Goal: Check status: Check status

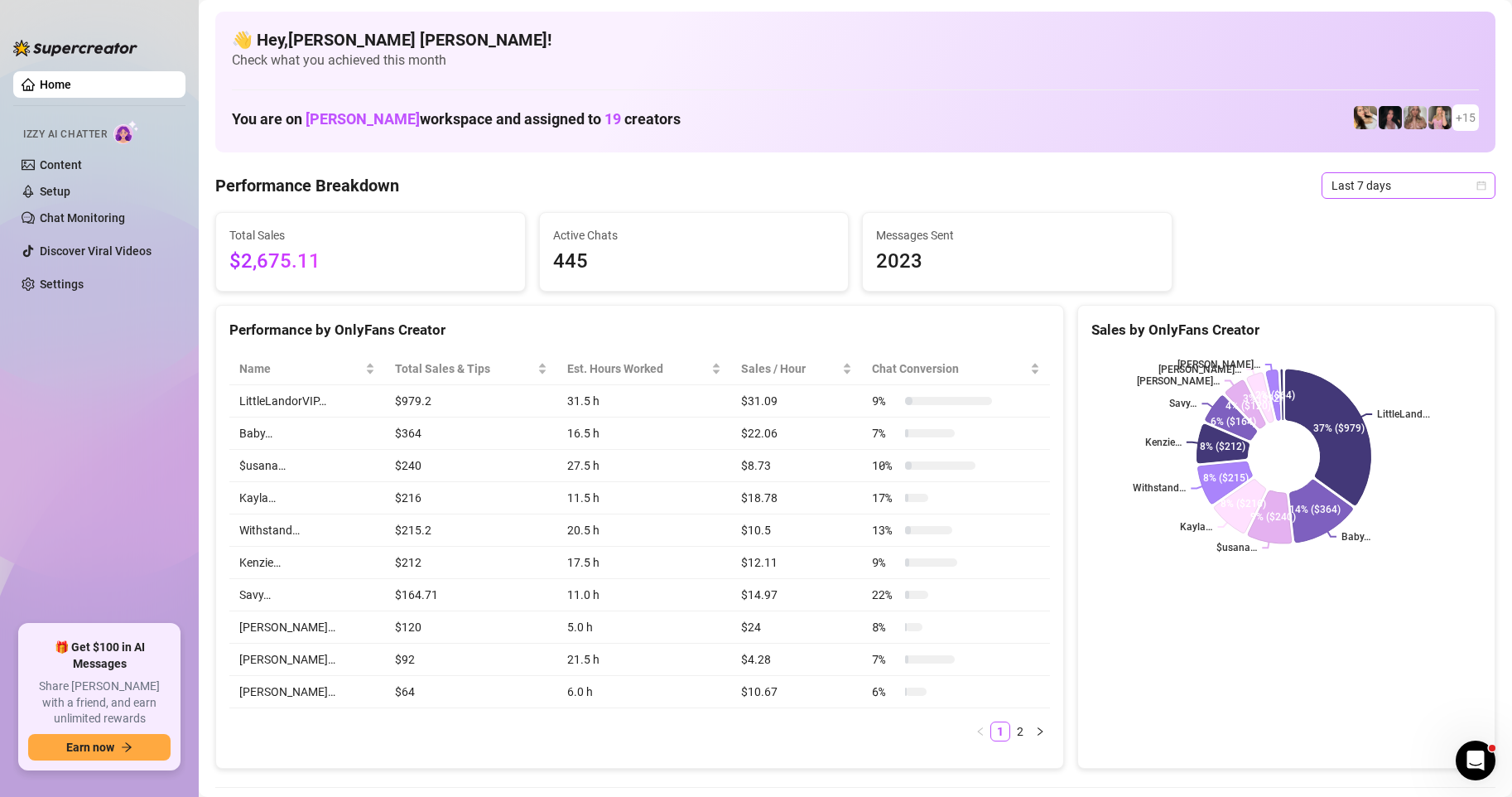
click at [1474, 188] on div "Last 7 days" at bounding box center [1409, 186] width 174 height 27
click at [1357, 322] on div "Custom date" at bounding box center [1395, 325] width 147 height 18
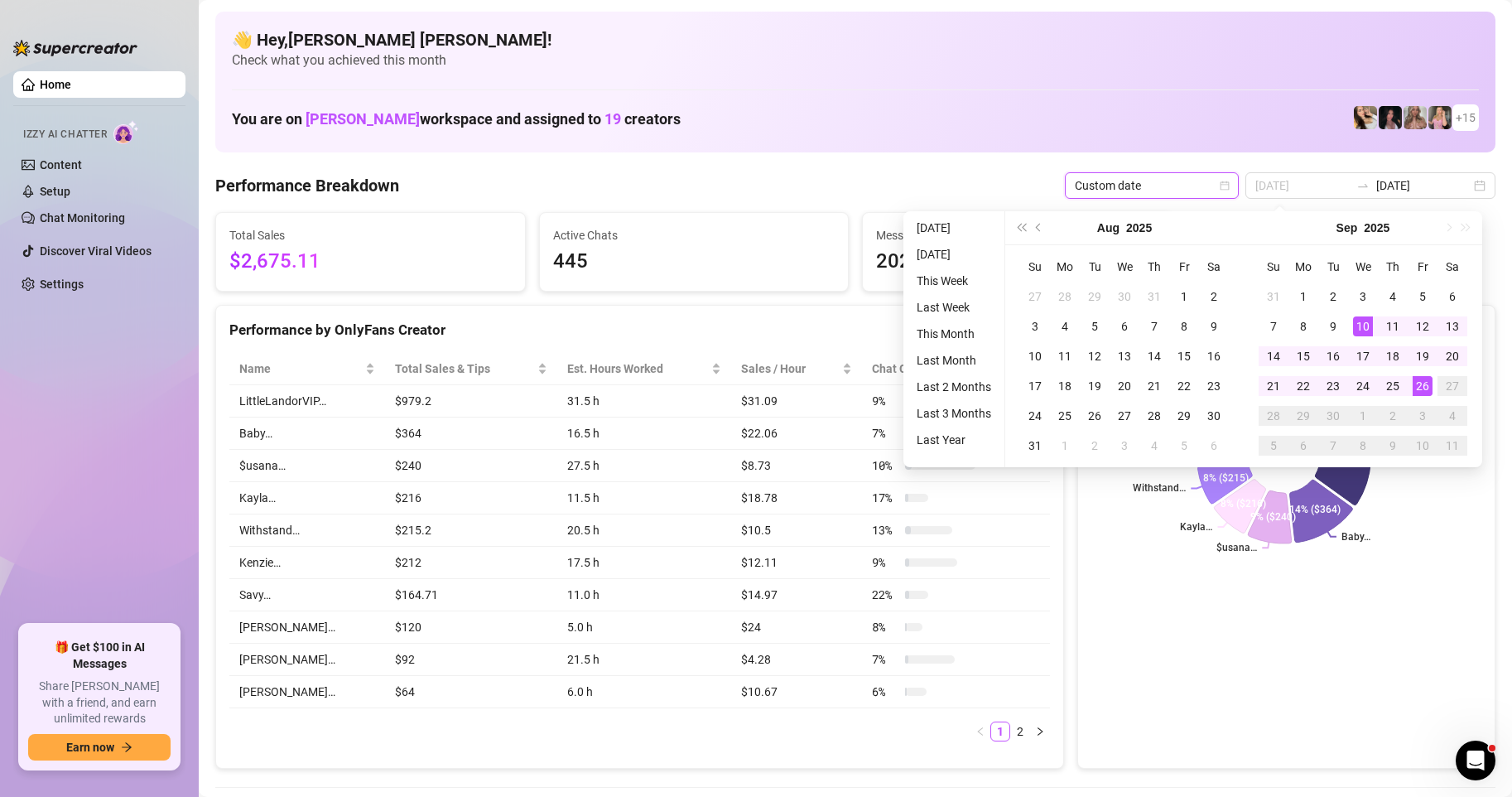
type input "[DATE]"
click at [1424, 390] on div "26" at bounding box center [1423, 386] width 20 height 20
type input "[DATE]"
click at [1389, 389] on div "25" at bounding box center [1393, 386] width 20 height 20
click at [1389, 389] on rect at bounding box center [1284, 455] width 385 height 207
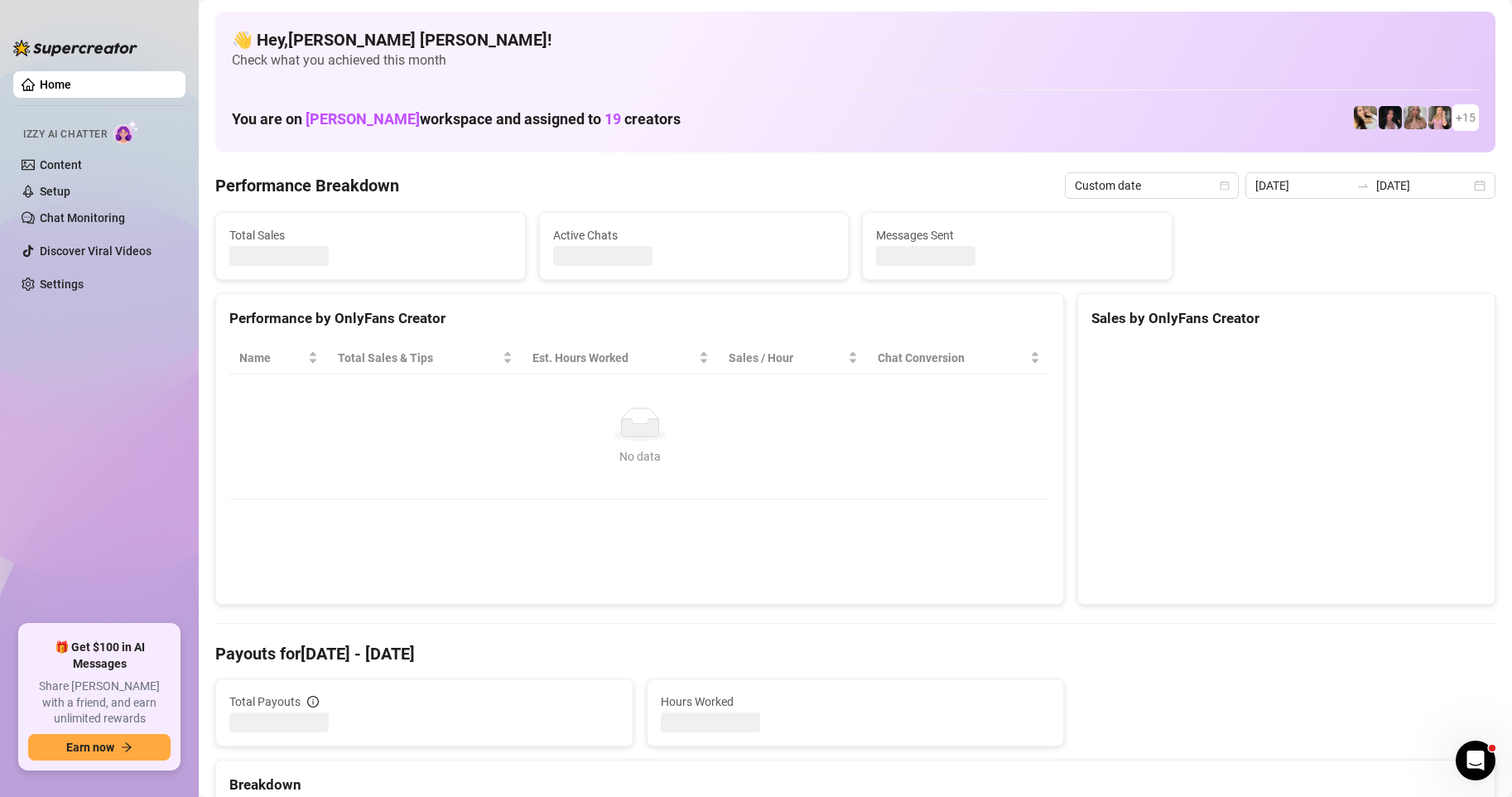
type input "[DATE]"
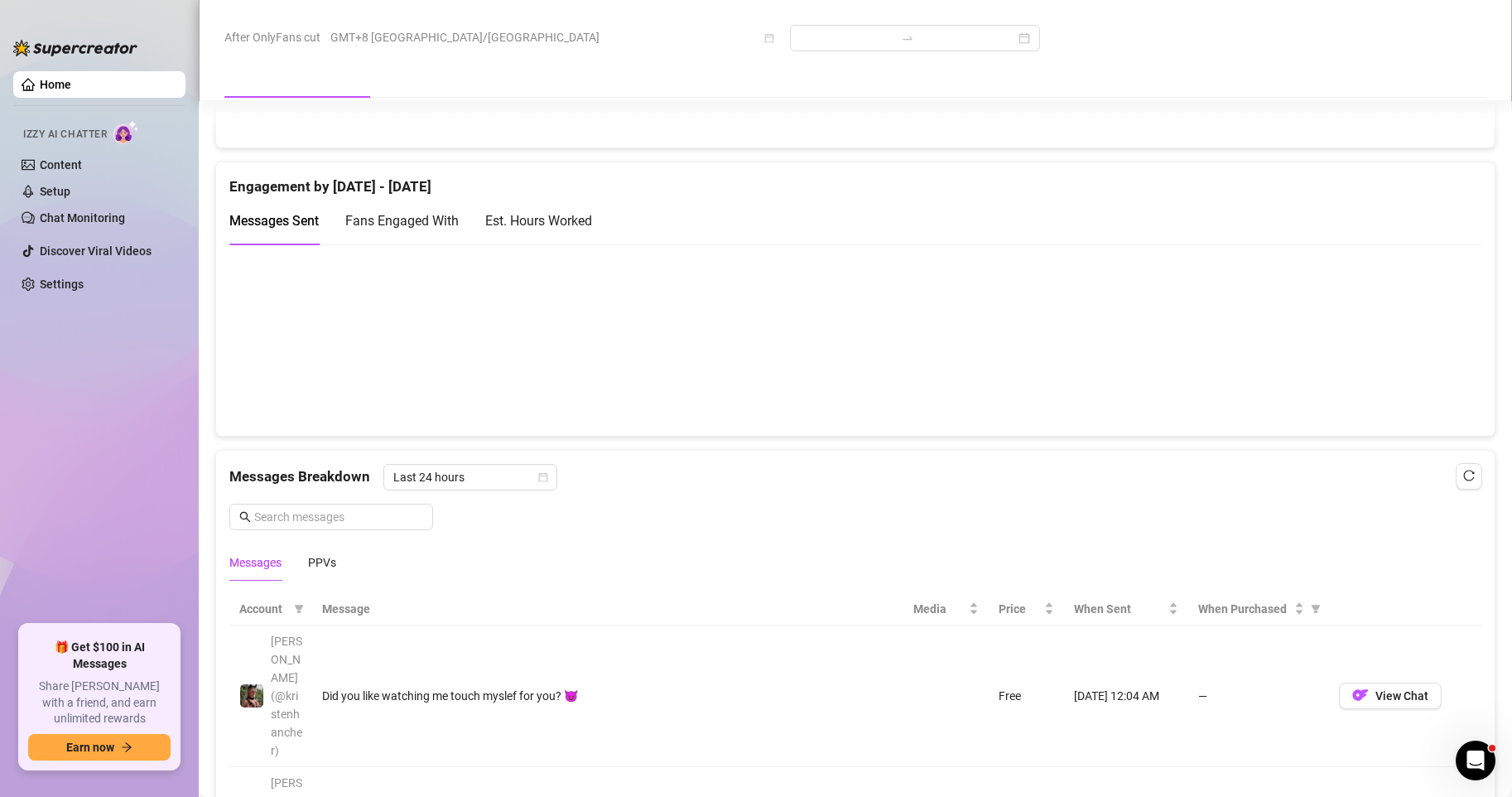
scroll to position [1242, 0]
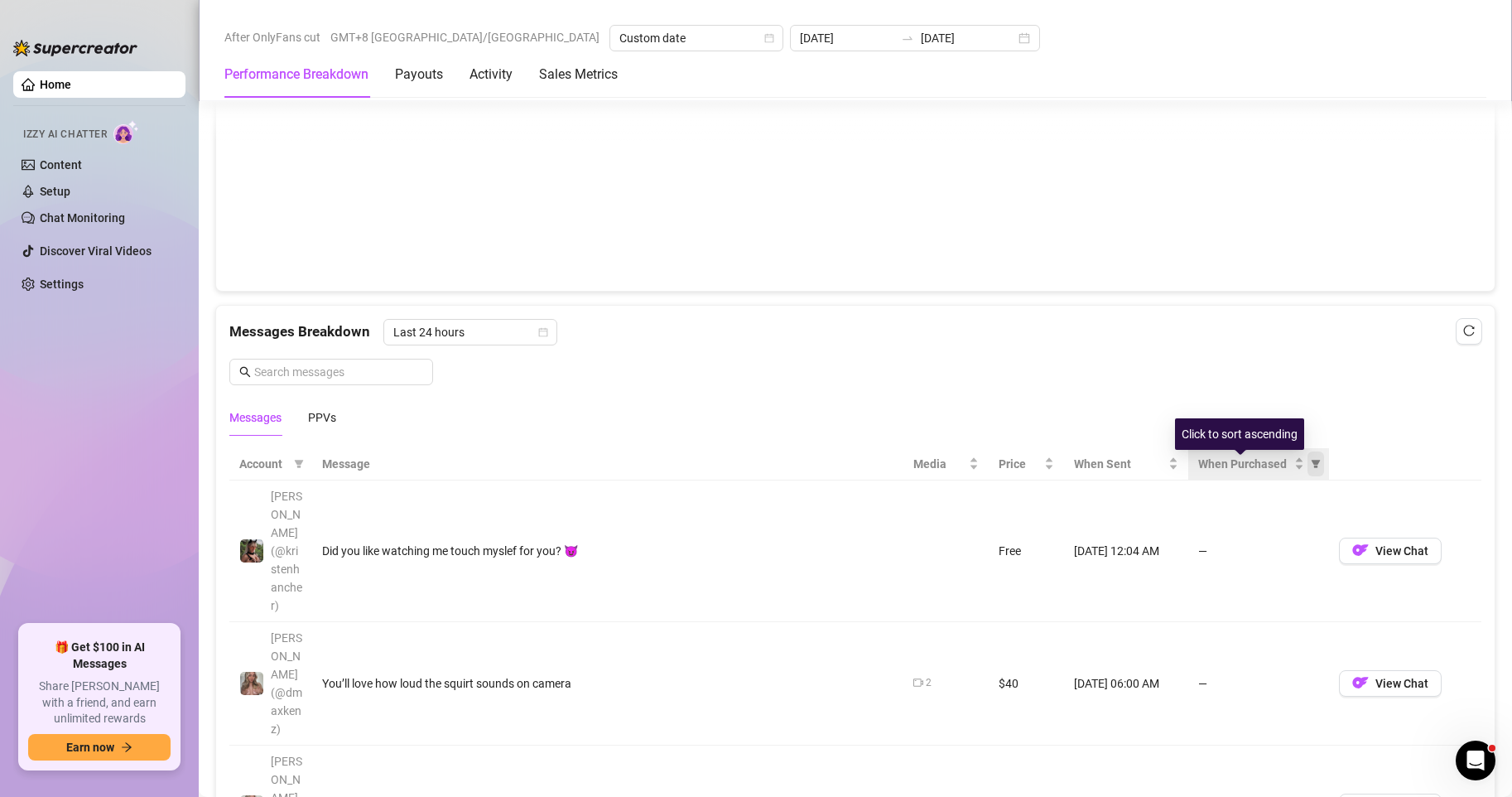
click at [1312, 471] on span "When Purchased" at bounding box center [1316, 464] width 17 height 25
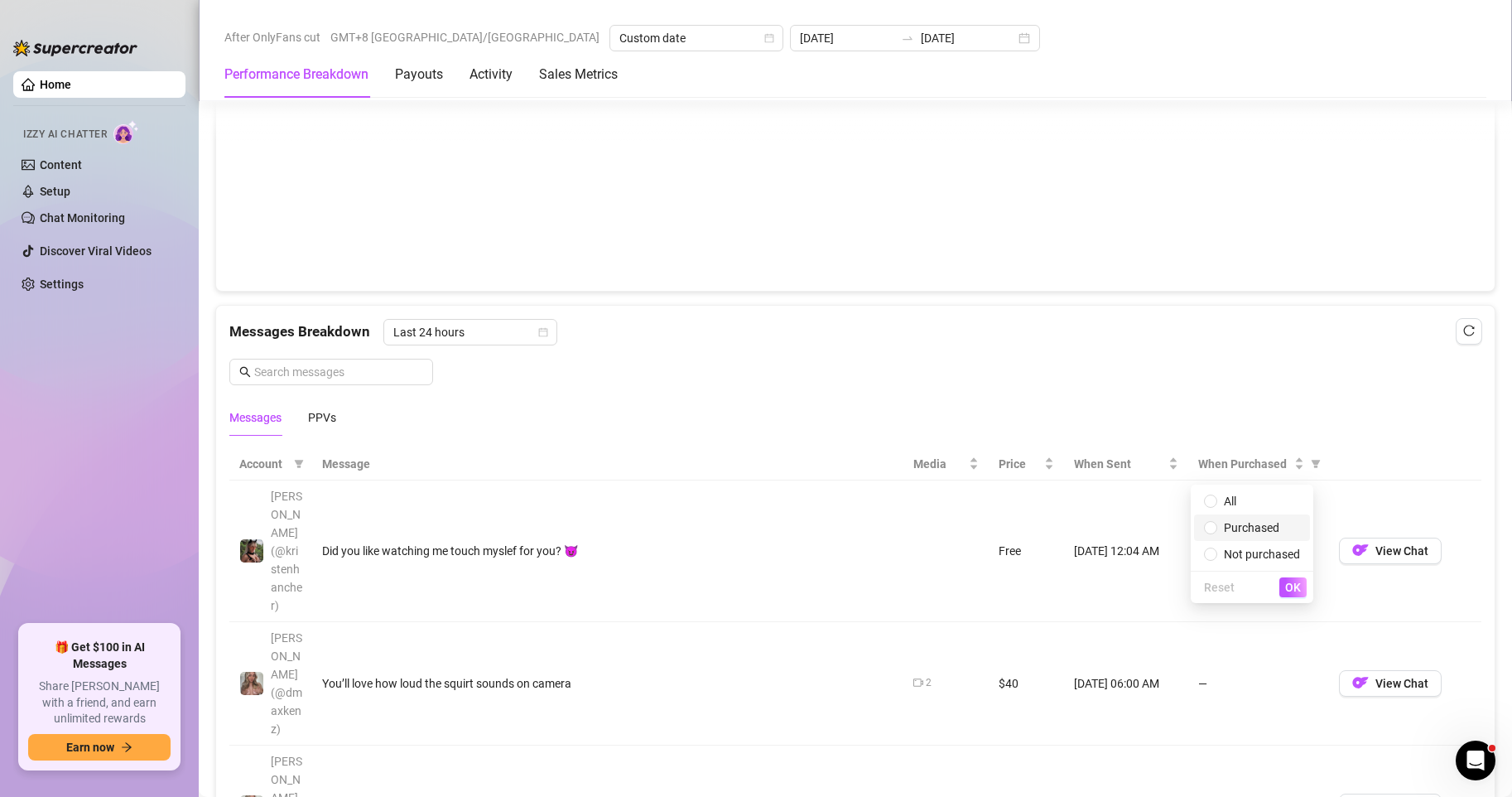
click at [1261, 528] on span "Purchased" at bounding box center [1252, 527] width 55 height 13
radio input "true"
click at [1300, 590] on span "OK" at bounding box center [1293, 587] width 16 height 13
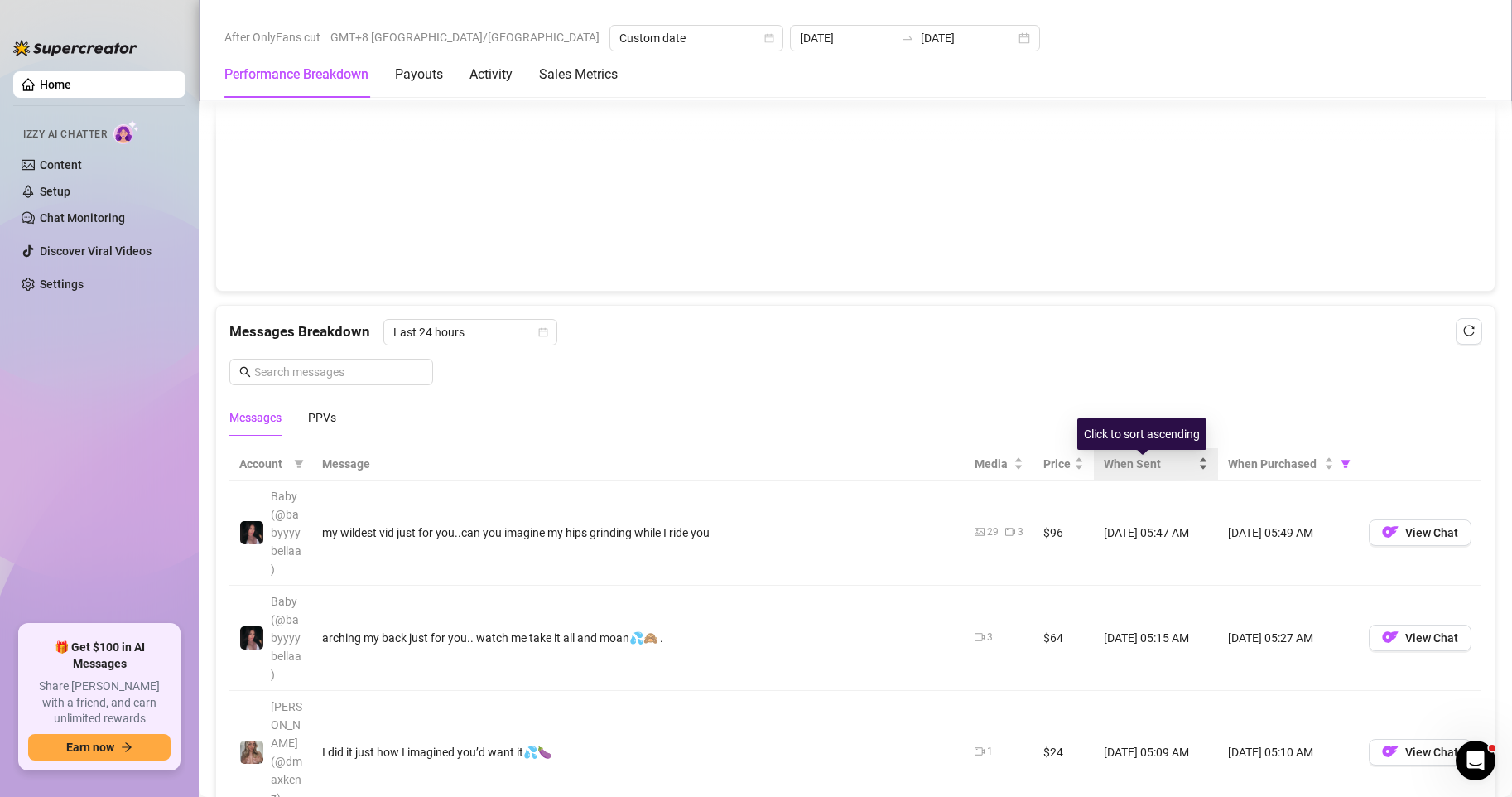
click at [1193, 473] on div "When Sent" at bounding box center [1156, 464] width 105 height 18
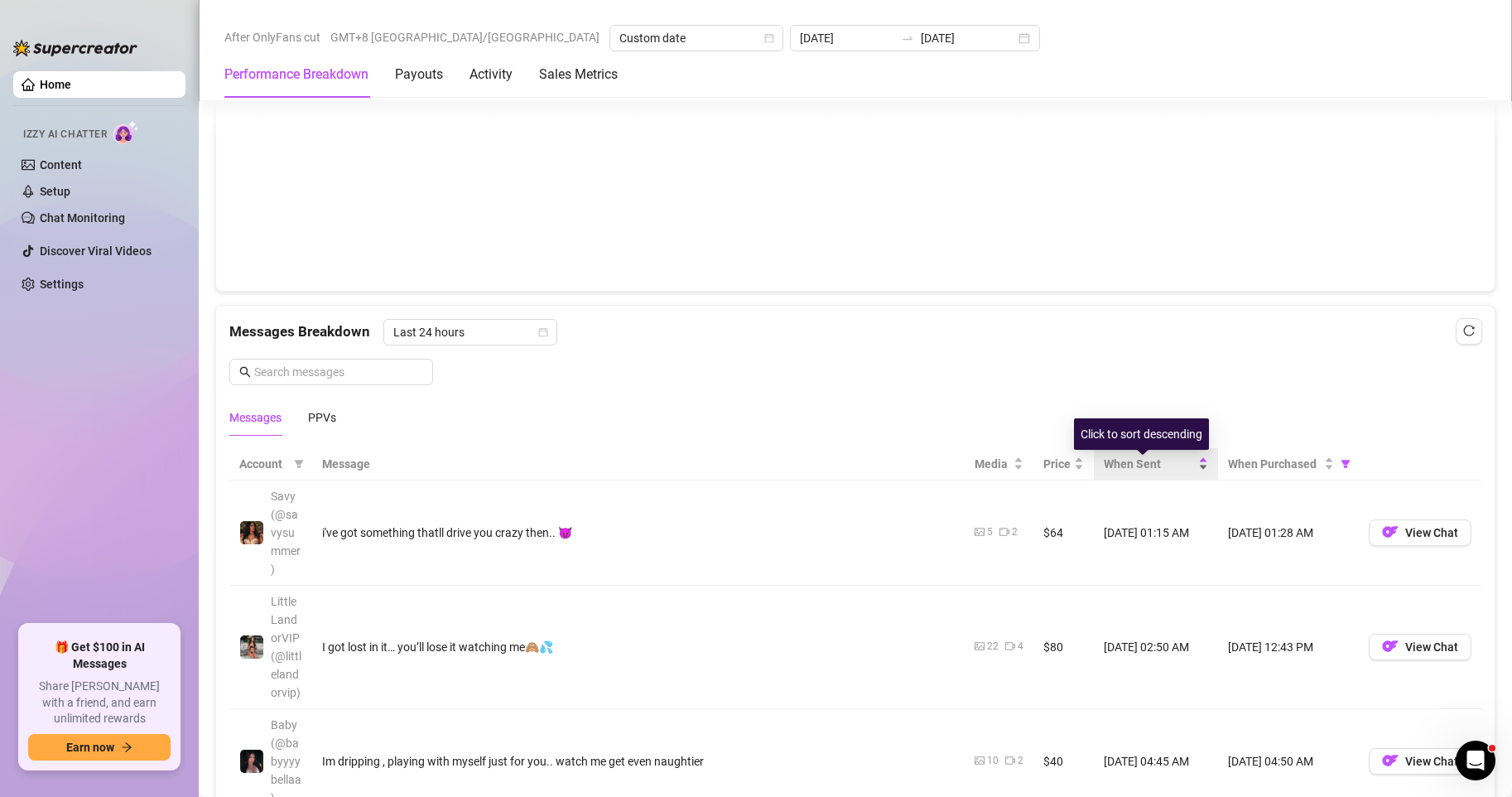
click at [1187, 473] on div "When Sent" at bounding box center [1156, 464] width 105 height 18
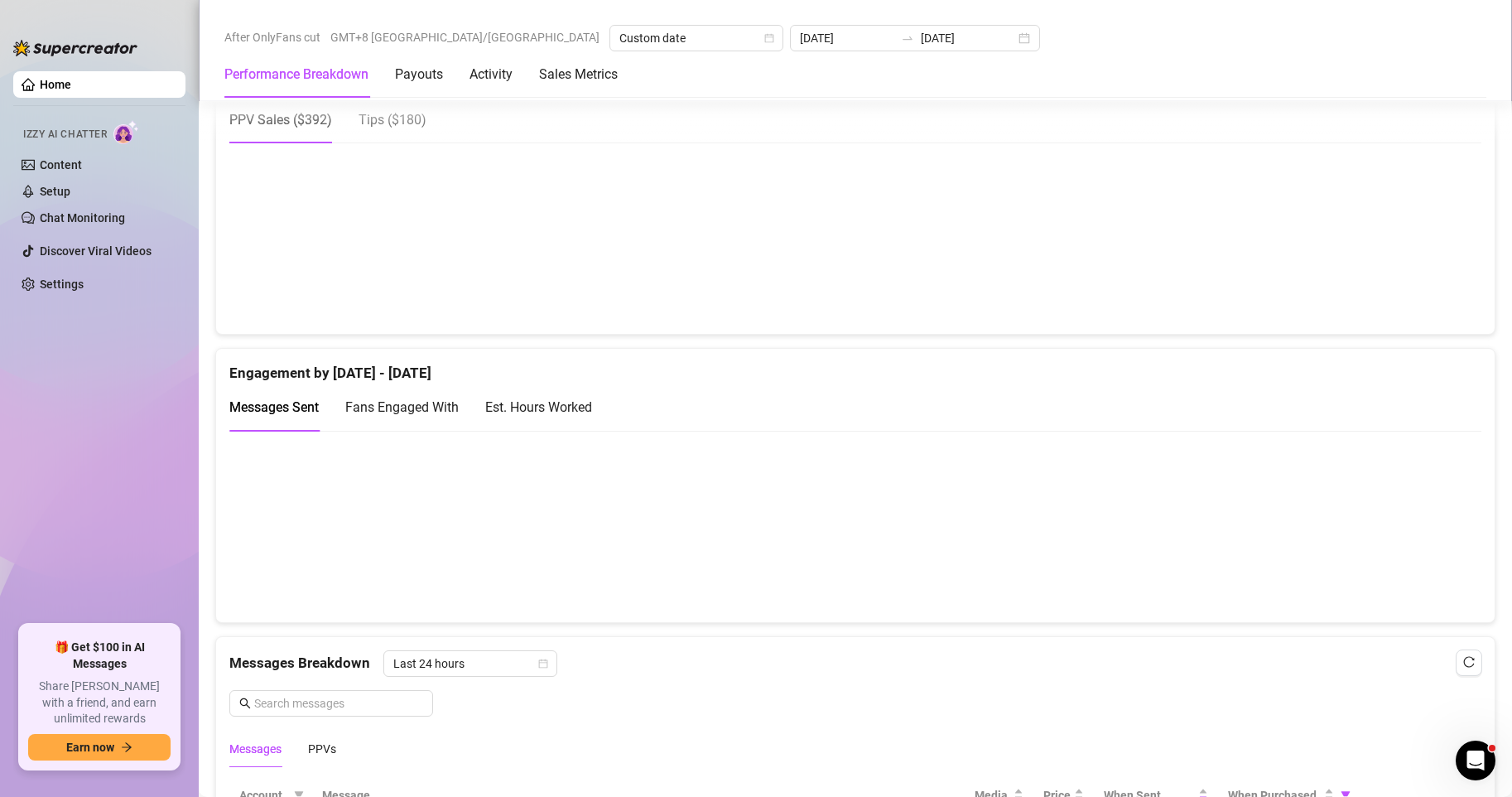
scroll to position [828, 0]
